Goal: Task Accomplishment & Management: Use online tool/utility

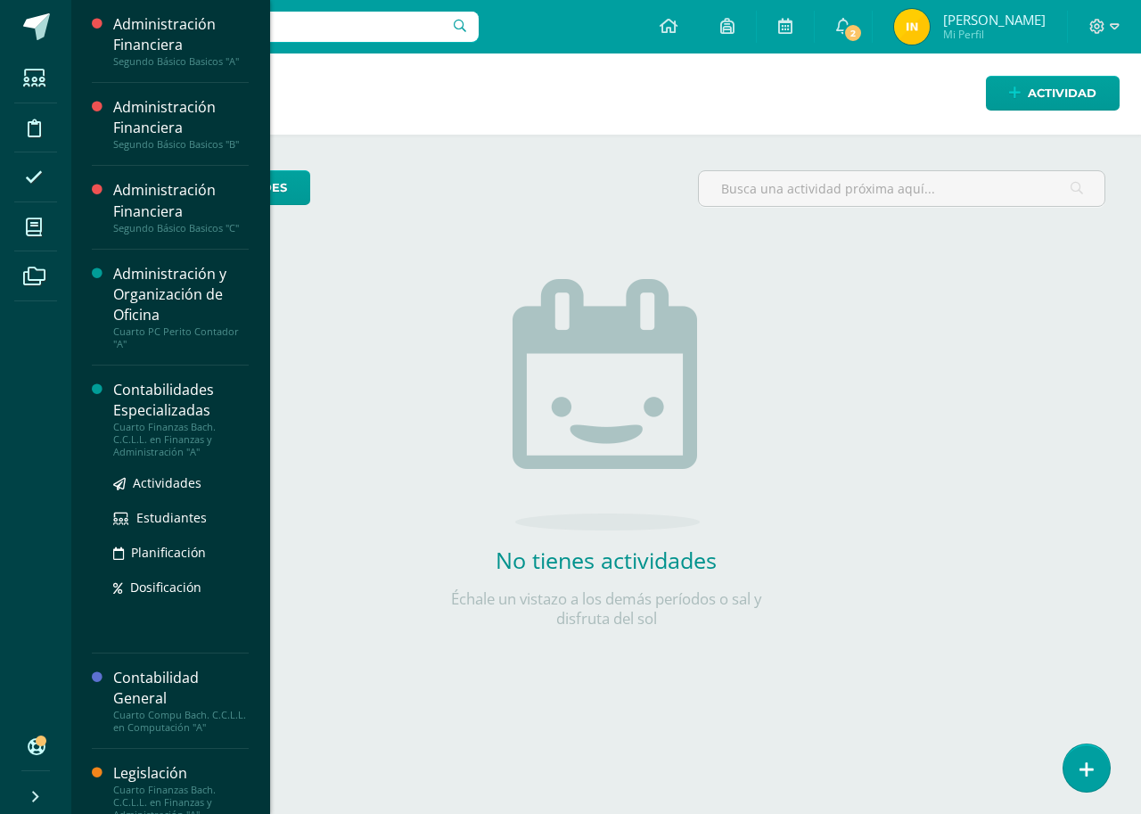
click at [144, 412] on div "Contabilidades Especializadas" at bounding box center [180, 400] width 135 height 41
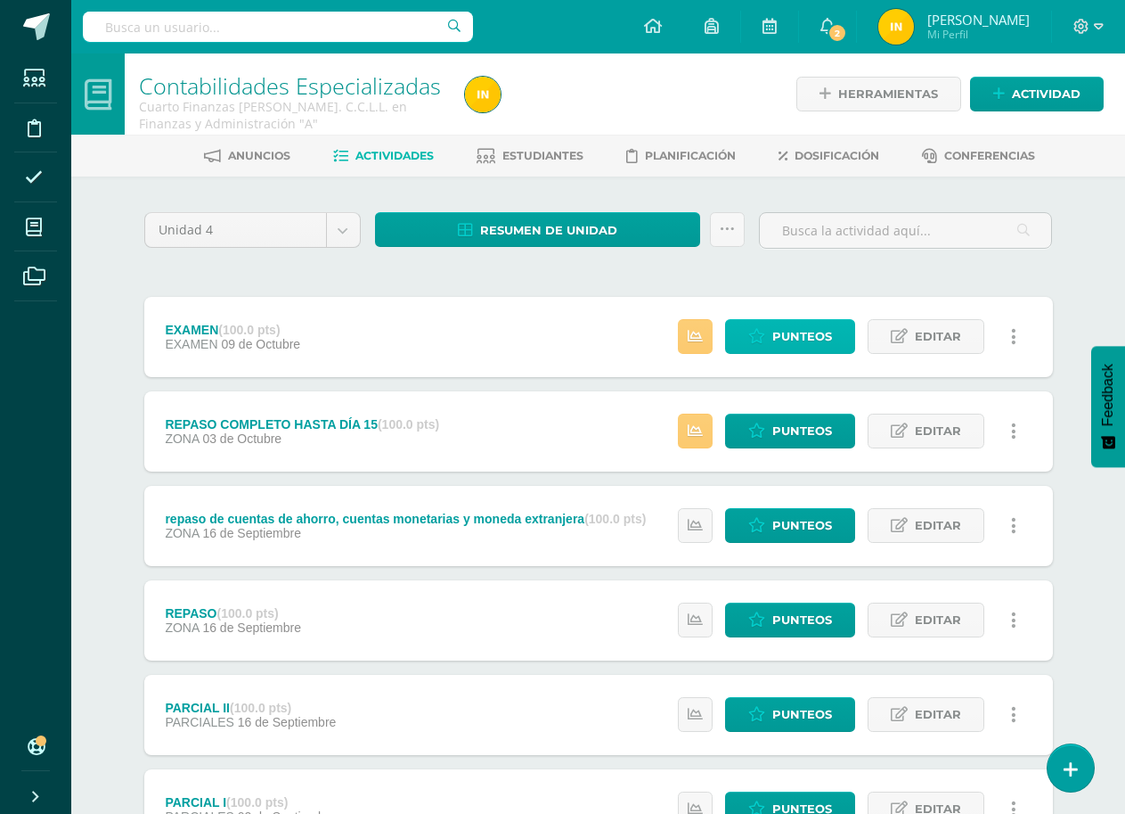
click at [806, 332] on span "Punteos" at bounding box center [803, 336] width 60 height 33
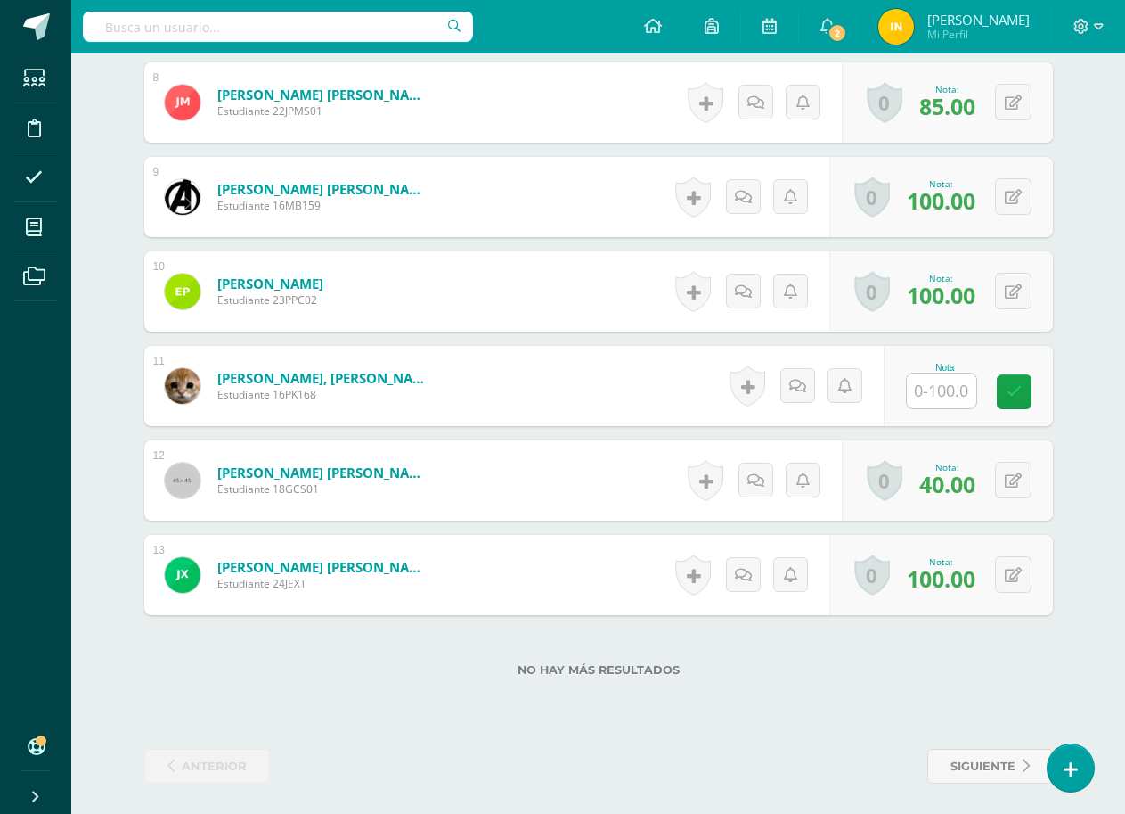
scroll to position [1223, 0]
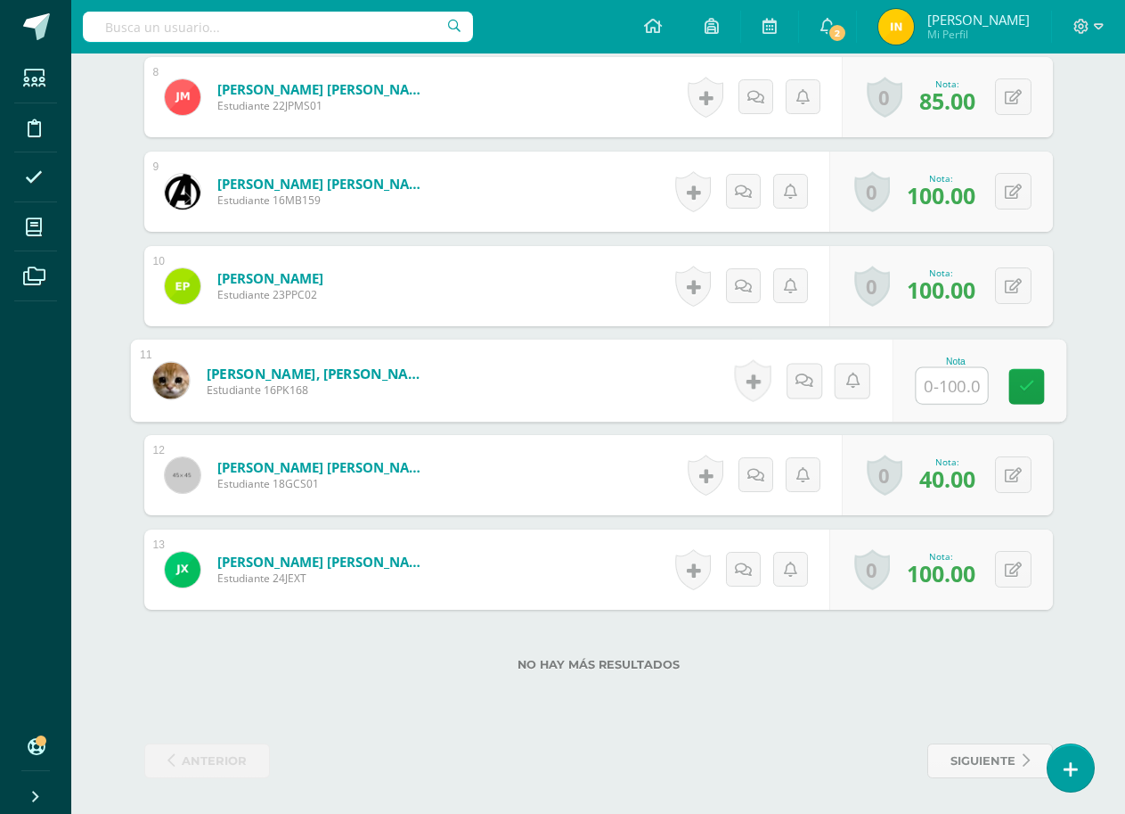
click at [937, 384] on input "text" at bounding box center [951, 386] width 71 height 36
type input "100"
click at [530, 386] on form "[PERSON_NAME], [PERSON_NAME] Estudiante 16PK168 Nota 100 0 [GEOGRAPHIC_DATA]" at bounding box center [598, 380] width 936 height 83
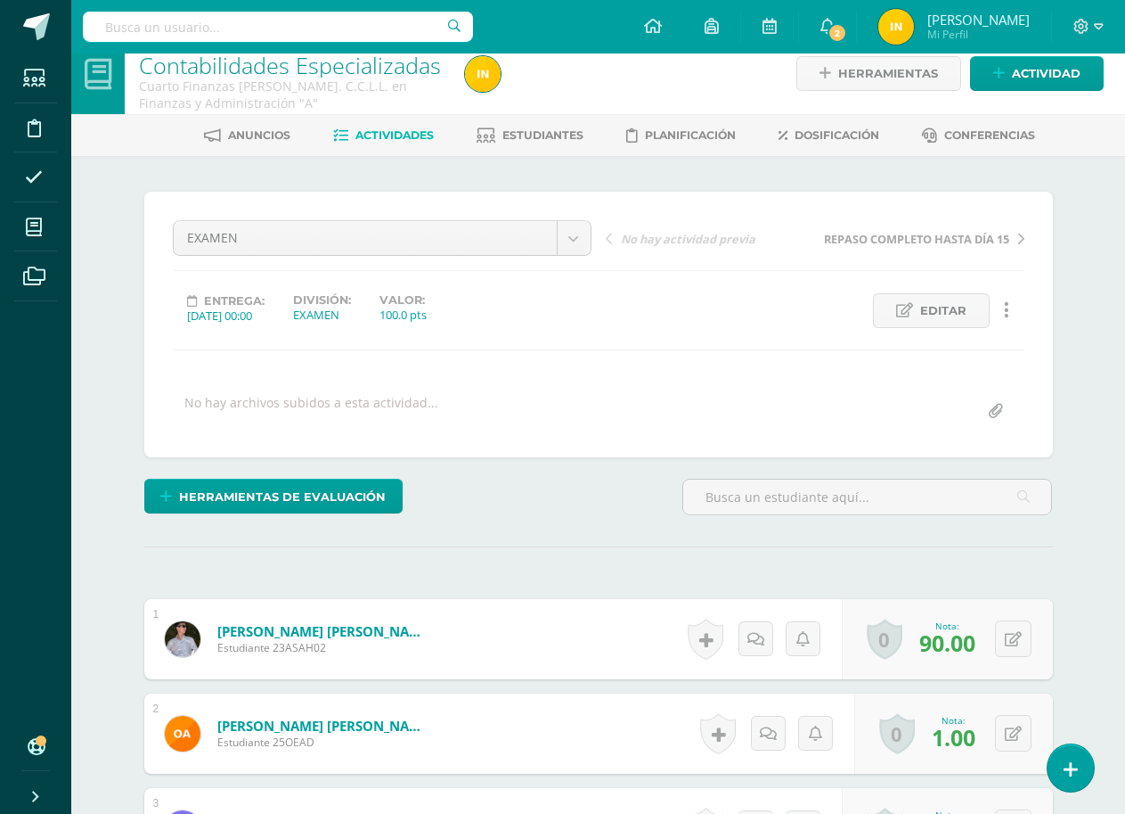
scroll to position [0, 0]
